Goal: Task Accomplishment & Management: Manage account settings

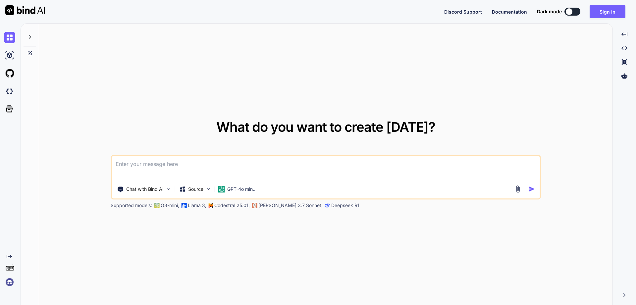
click at [6, 276] on img at bounding box center [9, 281] width 11 height 11
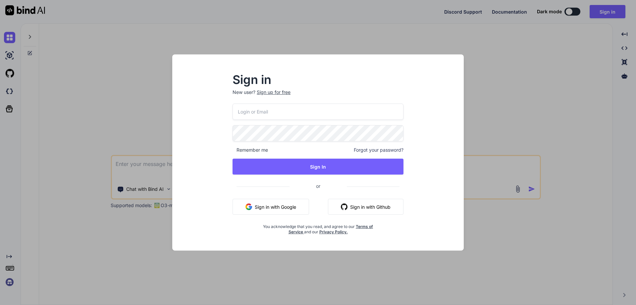
click at [253, 115] on input "email" at bounding box center [318, 111] width 171 height 16
paste input "[EMAIL_ADDRESS][DOMAIN_NAME]"
type input "[EMAIL_ADDRESS][DOMAIN_NAME]"
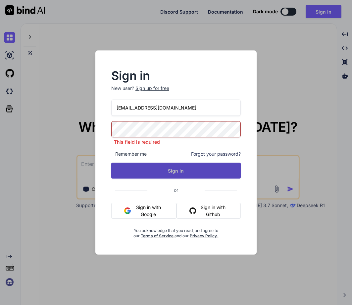
click at [172, 168] on button "Sign In" at bounding box center [176, 170] width 130 height 16
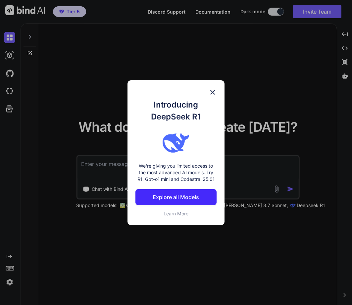
click at [211, 89] on img at bounding box center [213, 92] width 8 height 8
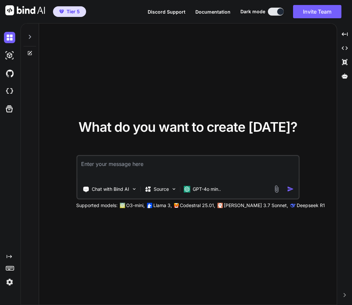
click at [12, 282] on img at bounding box center [9, 281] width 11 height 11
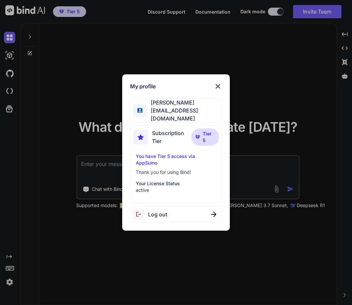
click at [166, 214] on span "Log out" at bounding box center [157, 214] width 19 height 8
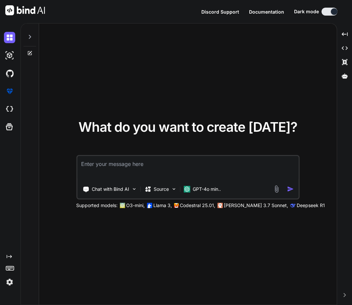
type textarea "x"
